Goal: Answer question/provide support

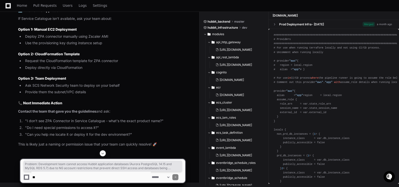
scroll to position [18748, 0]
drag, startPoint x: 19, startPoint y: 95, endPoint x: 57, endPoint y: 75, distance: 43.9
click at [81, 173] on textarea at bounding box center [90, 176] width 119 height 11
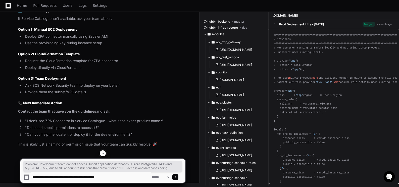
click at [124, 175] on textarea at bounding box center [90, 176] width 119 height 11
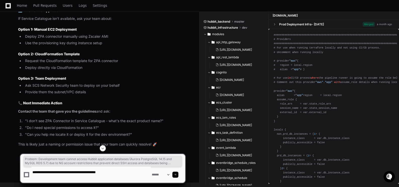
type textarea "**********"
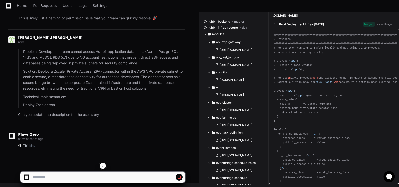
scroll to position [18402, 0]
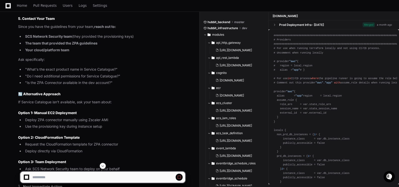
click at [102, 164] on span at bounding box center [103, 166] width 4 height 4
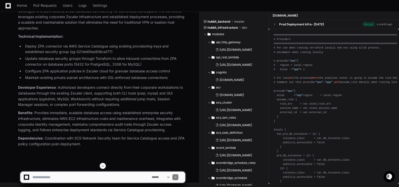
scroll to position [21312, 0]
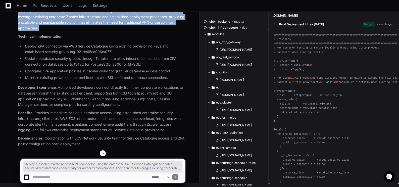
drag, startPoint x: 34, startPoint y: 55, endPoint x: 45, endPoint y: 76, distance: 23.8
click at [45, 31] on p "Solution : Deploy a Zscaler Private Access (ZPA) connector using the enterprise…" at bounding box center [101, 17] width 167 height 29
copy p "Deploy a Zscaler Private Access (ZPA) connector using the enterprise AWS Servic…"
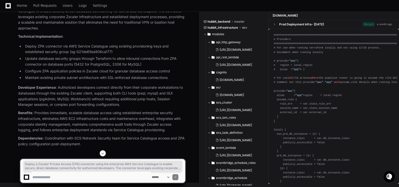
click at [74, 55] on li "Deploy ZPA connector via AWS Service Catalogue using existing provisioning keys…" at bounding box center [104, 49] width 161 height 12
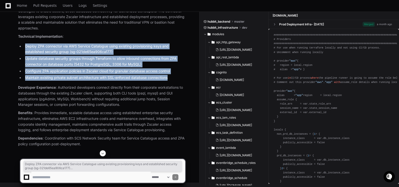
drag, startPoint x: 25, startPoint y: 95, endPoint x: 176, endPoint y: 127, distance: 153.8
click at [176, 81] on ul "Deploy ZPA connector via AWS Service Catalogue using existing provisioning keys…" at bounding box center [101, 61] width 167 height 37
copy ul "Deploy ZPA connector via AWS Service Catalogue using existing provisioning keys…"
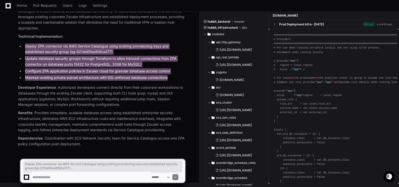
scroll to position [21362, 0]
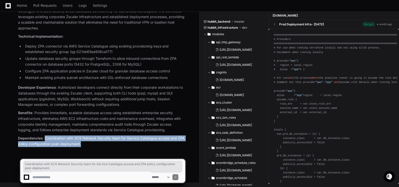
drag, startPoint x: 46, startPoint y: 137, endPoint x: 92, endPoint y: 142, distance: 46.0
click at [92, 142] on p "Dependencies : Coordination with SCS Network Security team for Service Catalogu…" at bounding box center [101, 141] width 167 height 12
copy p "Coordination with SCS Network Security team for Service Catalogue access and ZP…"
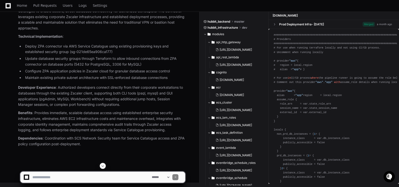
scroll to position [21010, 0]
click at [47, 177] on textarea at bounding box center [90, 176] width 119 height 11
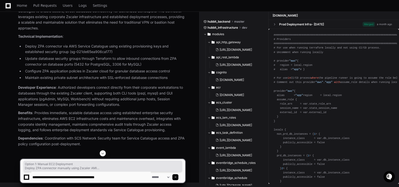
drag, startPoint x: 20, startPoint y: 80, endPoint x: 106, endPoint y: 88, distance: 86.5
copy article "Option 1: Manual EC2 Deployment Deploy ZPA connector manually using Zscaler AMI…"
click at [126, 179] on textarea at bounding box center [90, 176] width 119 height 11
paste textarea "**********"
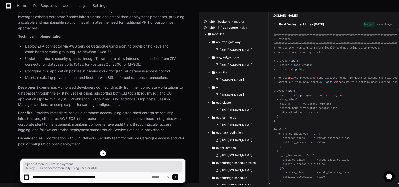
type textarea "**********"
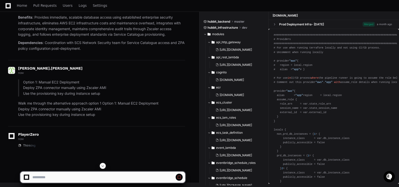
scroll to position [20642, 0]
click at [103, 164] on span at bounding box center [103, 166] width 4 height 4
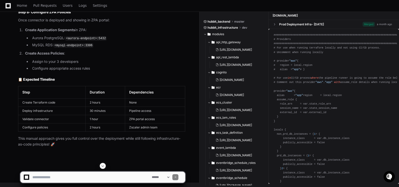
scroll to position [21683, 0]
click at [104, 166] on span at bounding box center [103, 166] width 4 height 4
click at [60, 178] on textarea at bounding box center [90, 176] width 119 height 11
click at [79, 176] on textarea at bounding box center [90, 176] width 119 height 11
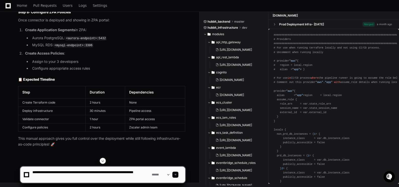
click at [89, 173] on textarea at bounding box center [90, 174] width 119 height 16
click at [89, 172] on textarea at bounding box center [90, 174] width 119 height 16
drag, startPoint x: 102, startPoint y: 173, endPoint x: 105, endPoint y: 168, distance: 6.3
click at [102, 172] on textarea at bounding box center [90, 174] width 119 height 16
click at [123, 171] on textarea at bounding box center [90, 174] width 119 height 16
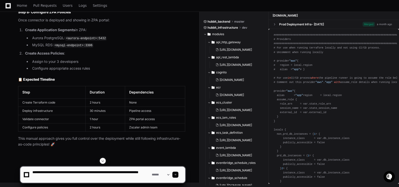
click at [122, 171] on textarea at bounding box center [90, 174] width 119 height 16
click at [45, 171] on textarea at bounding box center [90, 174] width 119 height 16
click at [56, 177] on textarea at bounding box center [90, 174] width 119 height 16
click at [82, 177] on textarea at bounding box center [90, 174] width 119 height 16
type textarea "**********"
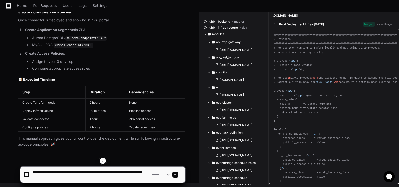
click at [177, 174] on span at bounding box center [175, 174] width 3 height 3
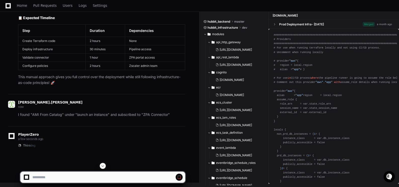
click at [104, 164] on span at bounding box center [103, 166] width 4 height 4
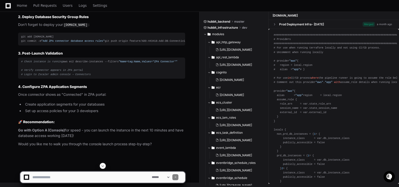
scroll to position [22746, 0]
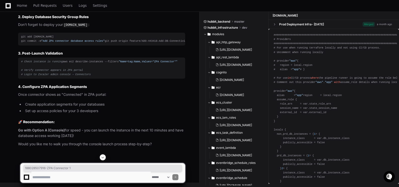
drag, startPoint x: 32, startPoint y: 129, endPoint x: 73, endPoint y: 128, distance: 40.9
copy div "188028507916 -ZPA Connector 1"
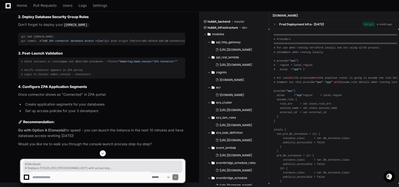
drag, startPoint x: 21, startPoint y: 70, endPoint x: 70, endPoint y: 86, distance: 51.2
copy div "#!/bin/bash # Replace [YOUR_DEV_PROVISIONING_KEY] with actual key echo "[YOUR_D…"
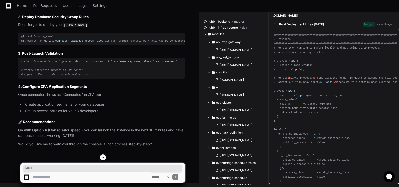
copy span "1460"
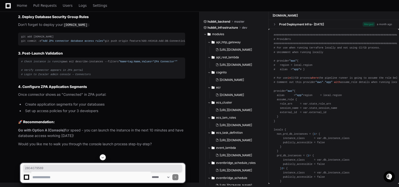
copy span "2804079569"
drag, startPoint x: 35, startPoint y: 76, endPoint x: 55, endPoint y: 76, distance: 20.3
click at [45, 176] on textarea at bounding box center [90, 176] width 119 height 11
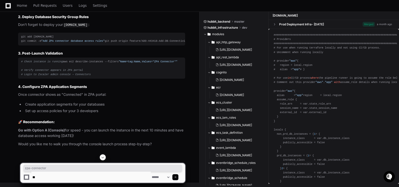
type textarea "*"
type textarea "**********"
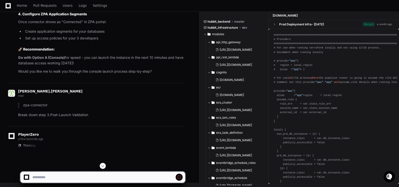
scroll to position [22553, 0]
click at [103, 165] on span at bounding box center [103, 166] width 4 height 4
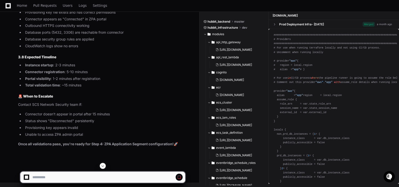
scroll to position [24000, 0]
click at [53, 146] on strong "Once all validations pass, you're ready for Step 4: ZPA Application Segment con…" at bounding box center [95, 144] width 155 height 4
click at [181, 175] on span at bounding box center [179, 177] width 4 height 4
